Goal: Transaction & Acquisition: Purchase product/service

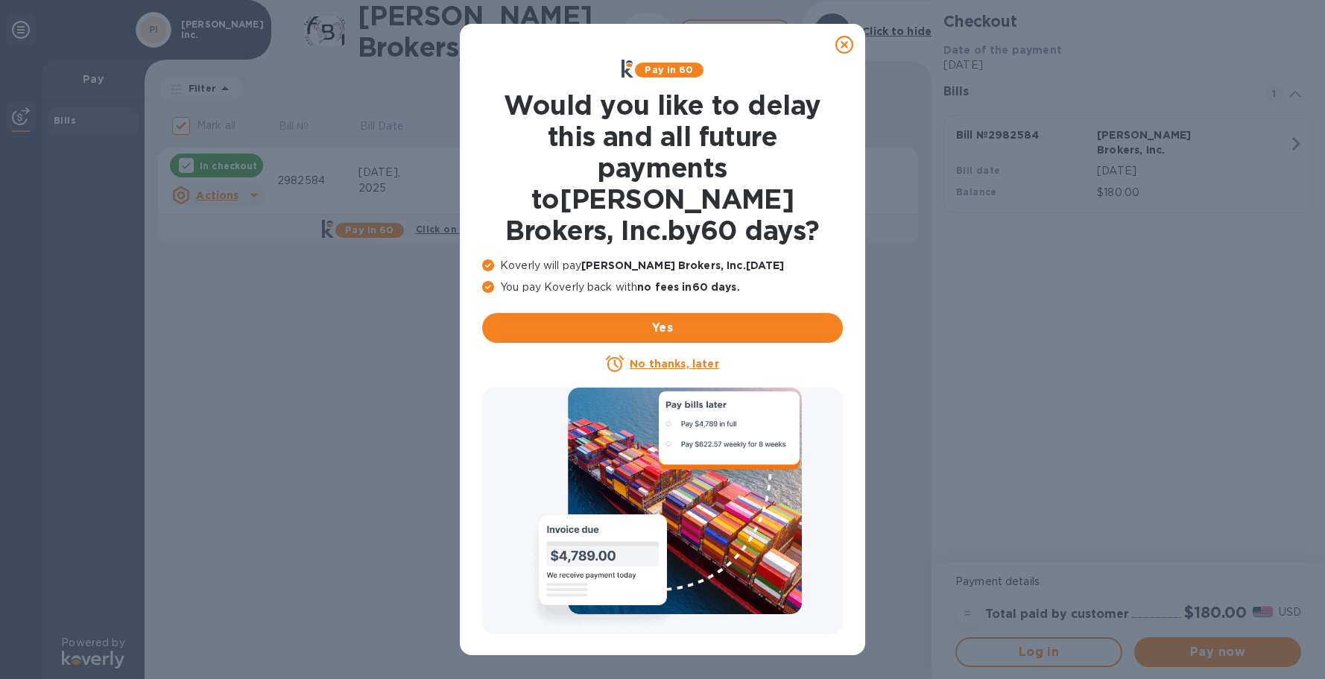
click at [695, 358] on u "No thanks, later" at bounding box center [674, 364] width 89 height 12
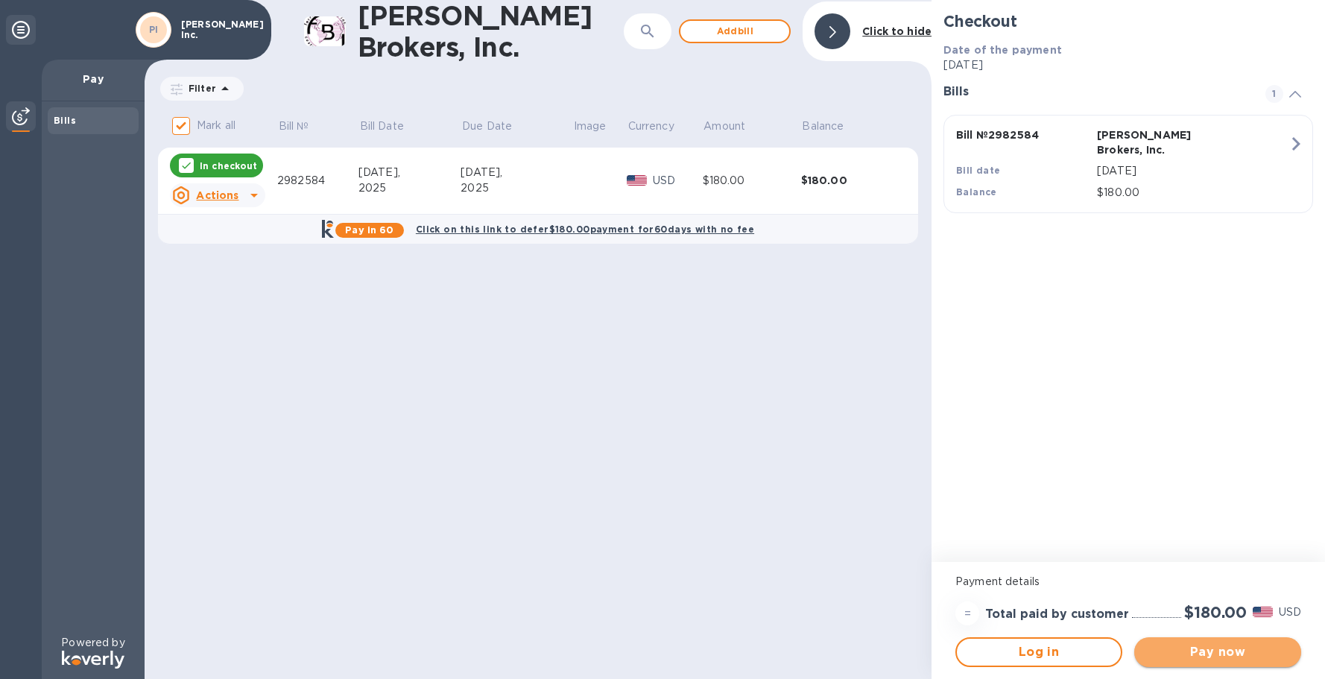
click at [1230, 658] on span "Pay now" at bounding box center [1217, 652] width 143 height 18
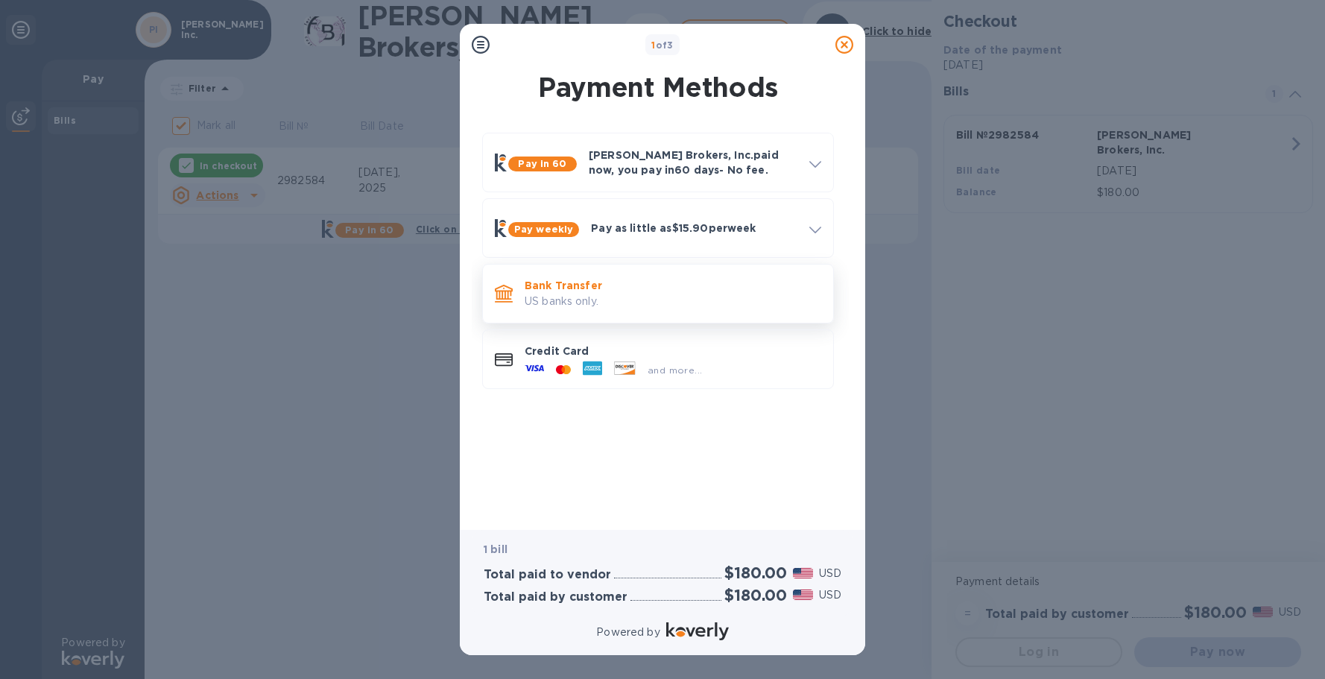
click at [595, 291] on p "Bank Transfer" at bounding box center [673, 285] width 297 height 15
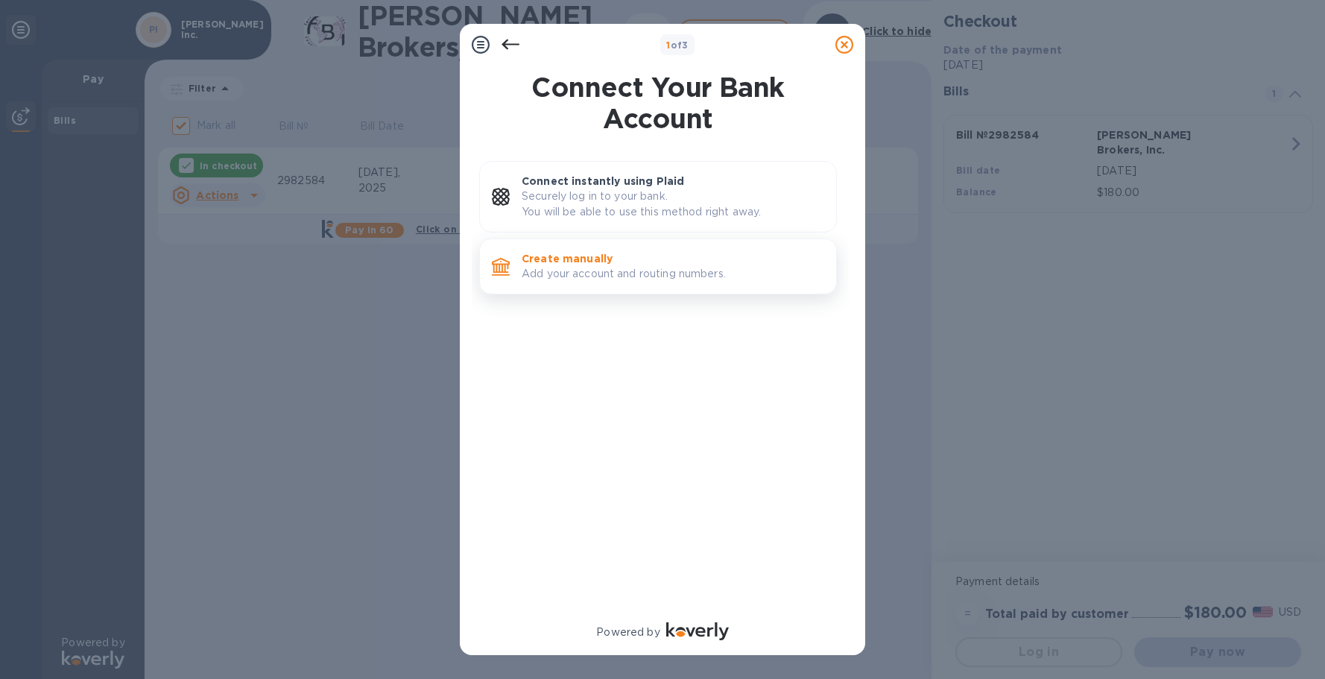
click at [598, 259] on p "Create manually" at bounding box center [673, 258] width 303 height 15
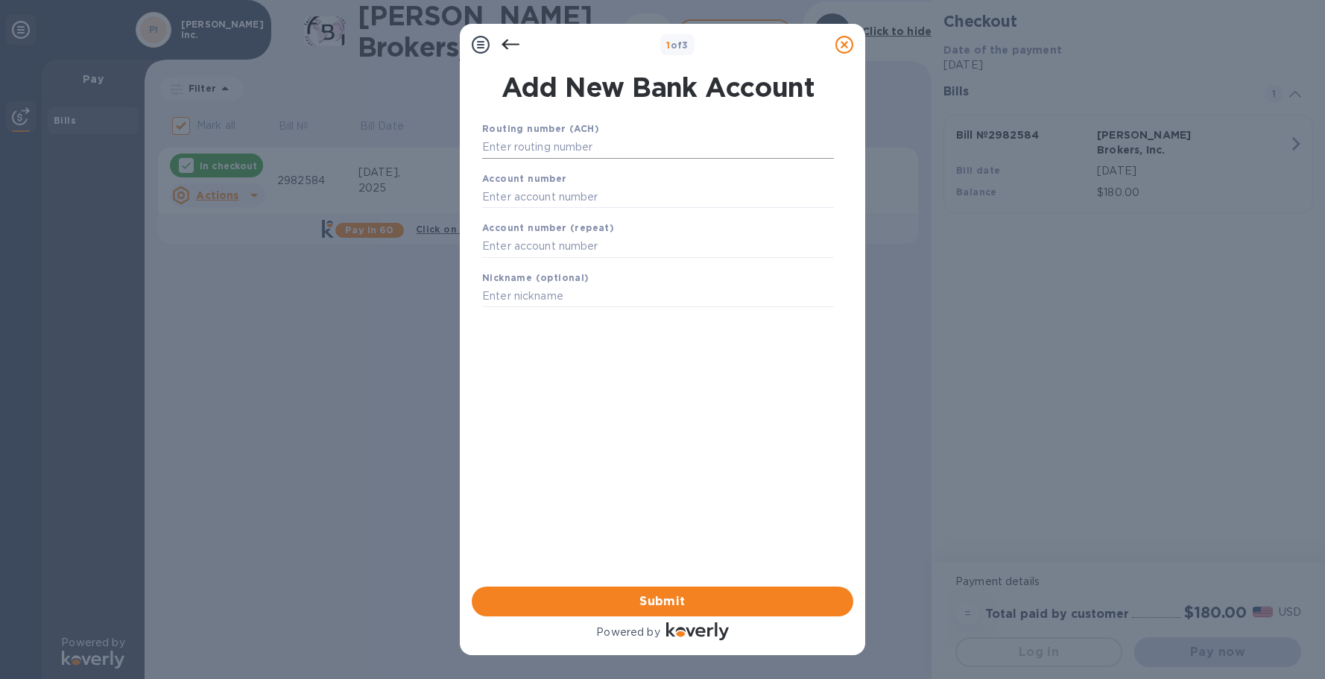
click at [578, 148] on input "text" at bounding box center [658, 147] width 352 height 22
type input "122016066"
click at [531, 209] on input "text" at bounding box center [658, 215] width 352 height 22
type input "006524052"
click at [527, 269] on input "text" at bounding box center [658, 265] width 352 height 22
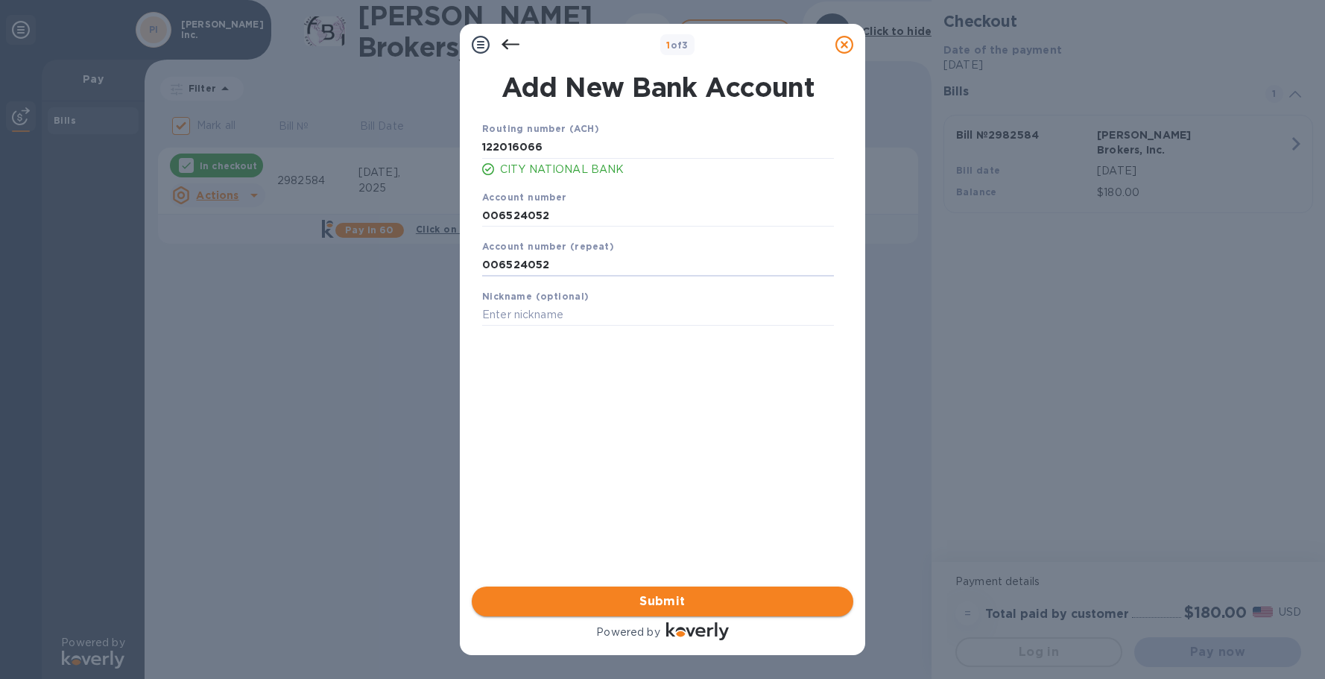
type input "006524052"
click at [651, 594] on span "Submit" at bounding box center [663, 602] width 358 height 18
